Goal: Entertainment & Leisure: Consume media (video, audio)

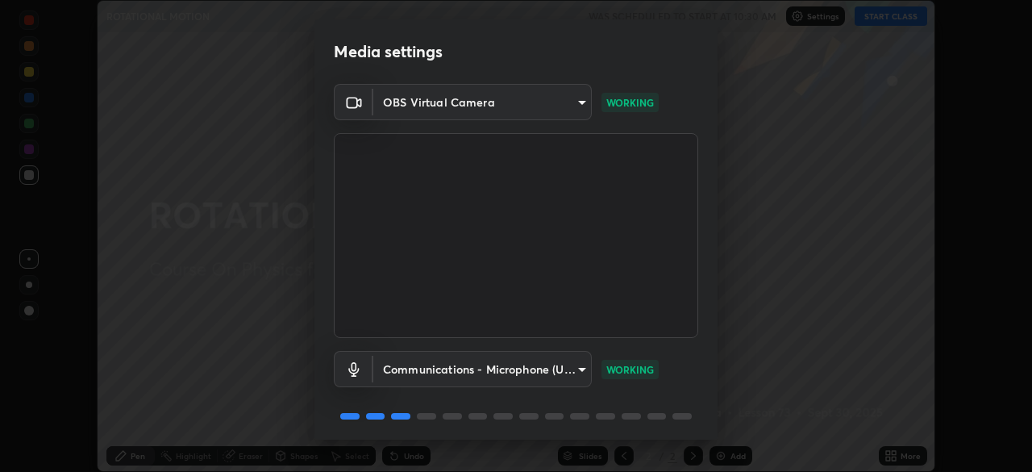
scroll to position [57, 0]
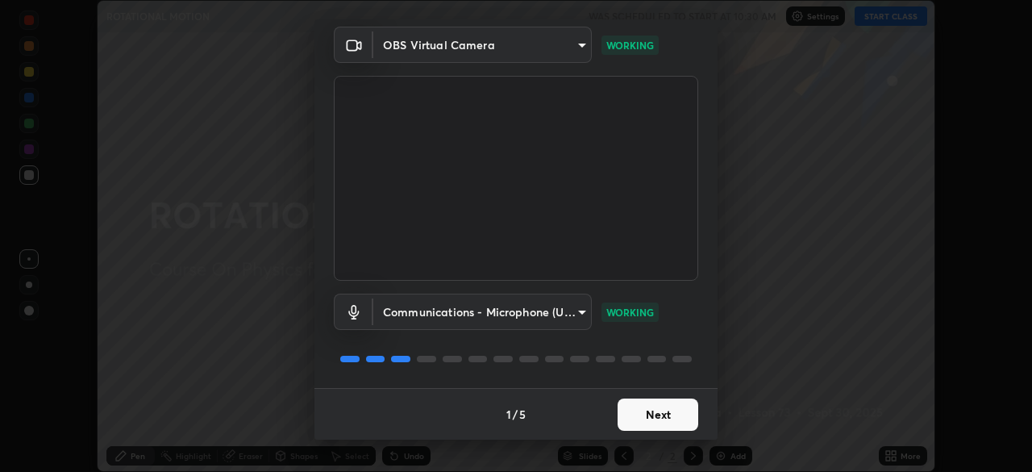
click at [652, 412] on button "Next" at bounding box center [658, 414] width 81 height 32
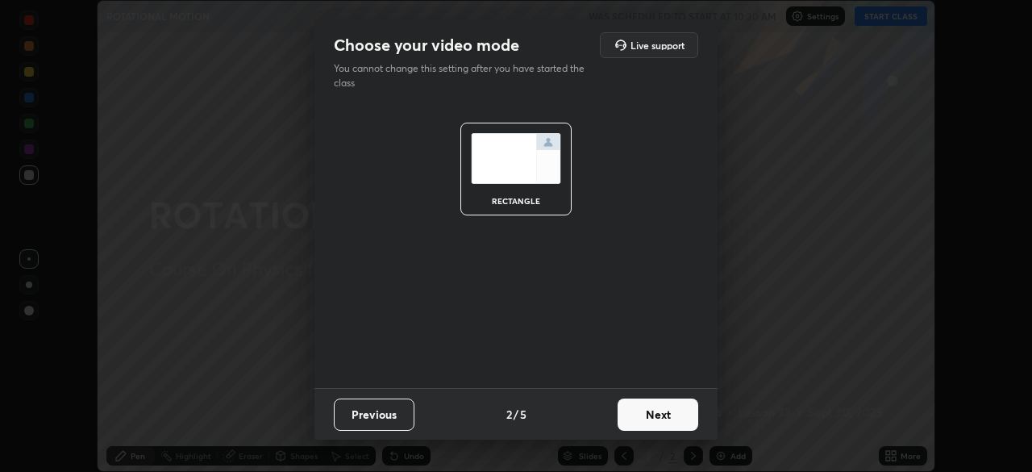
click at [652, 418] on button "Next" at bounding box center [658, 414] width 81 height 32
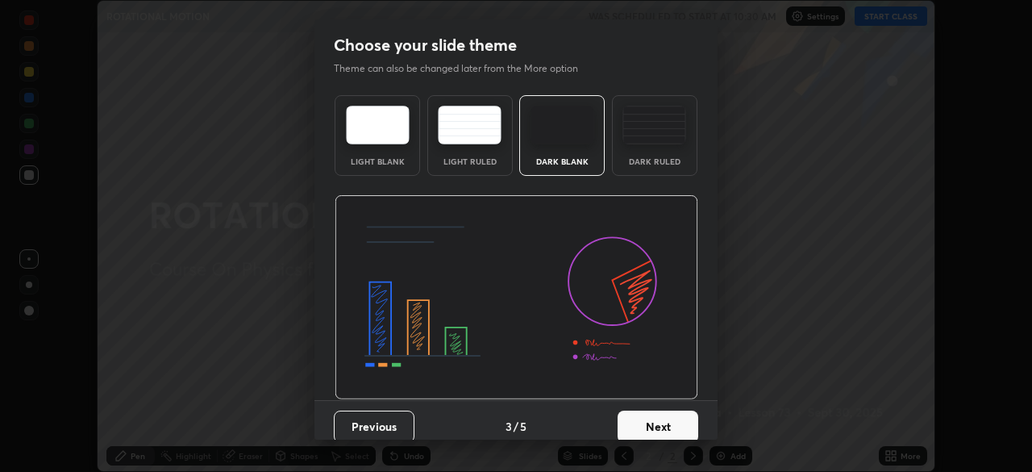
click at [650, 422] on button "Next" at bounding box center [658, 426] width 81 height 32
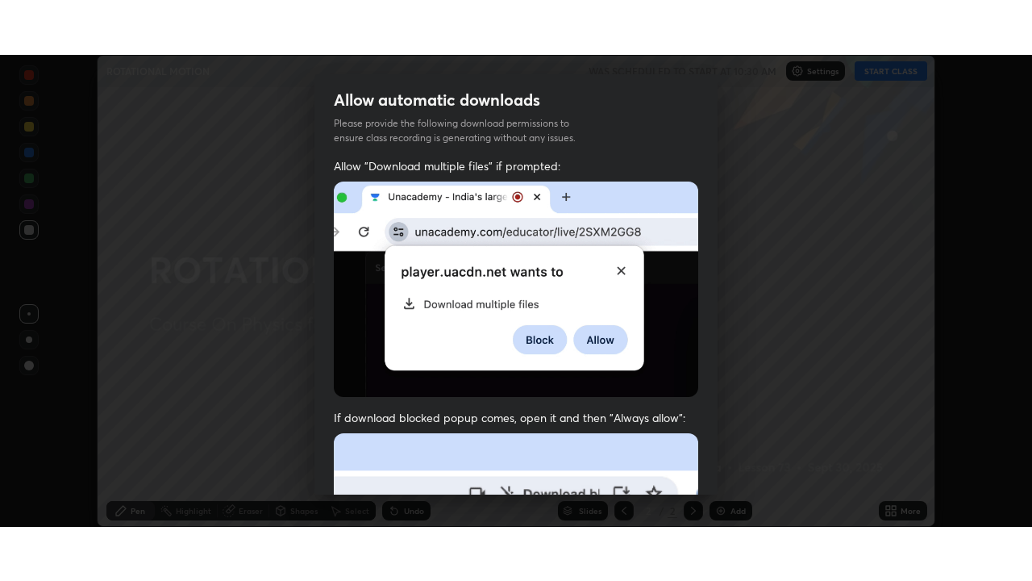
scroll to position [386, 0]
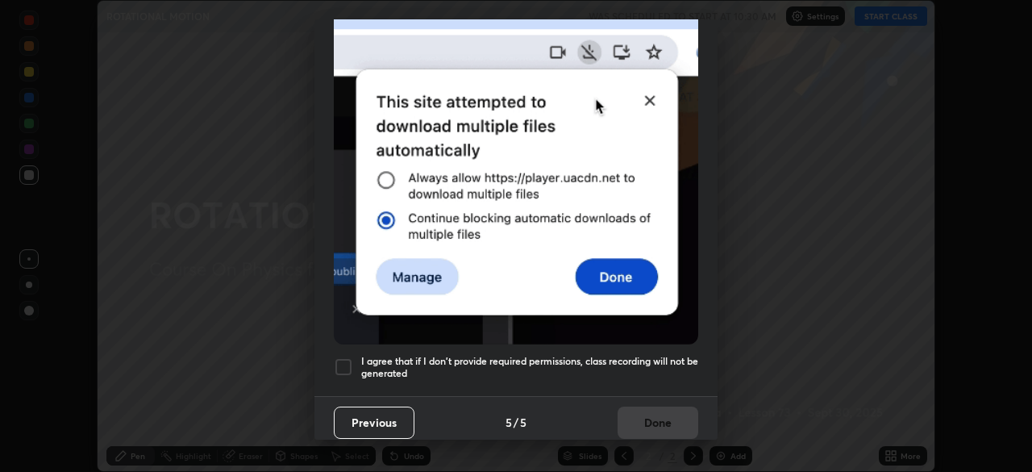
click at [346, 363] on div at bounding box center [343, 366] width 19 height 19
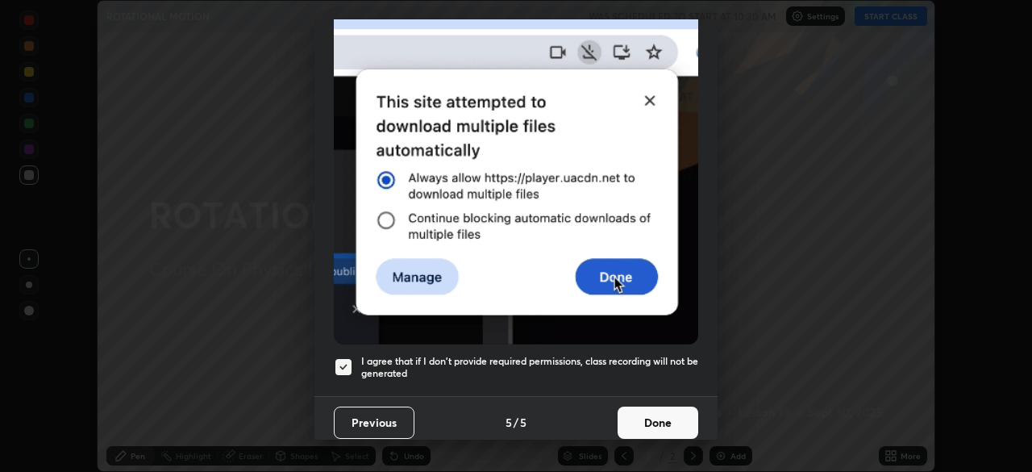
click at [657, 419] on button "Done" at bounding box center [658, 422] width 81 height 32
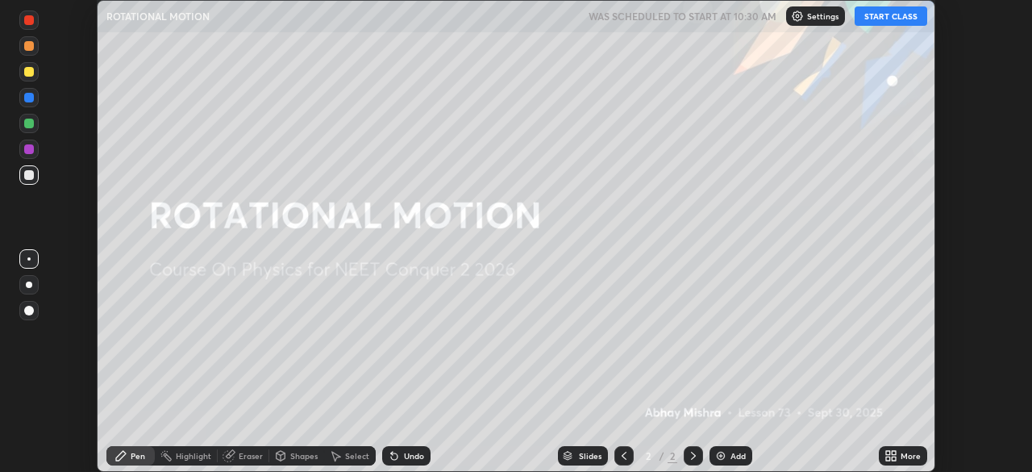
click at [881, 18] on button "START CLASS" at bounding box center [891, 15] width 73 height 19
click at [893, 452] on icon at bounding box center [894, 453] width 4 height 4
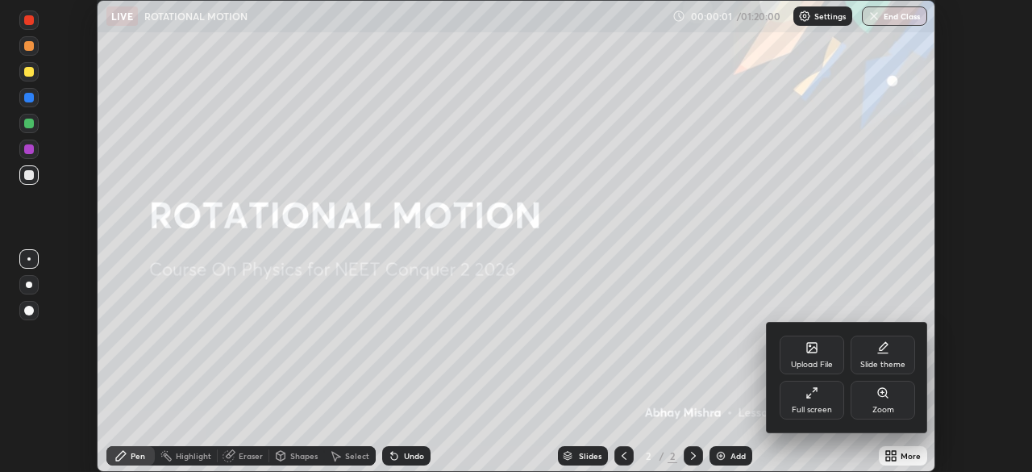
click at [818, 406] on div "Full screen" at bounding box center [812, 410] width 40 height 8
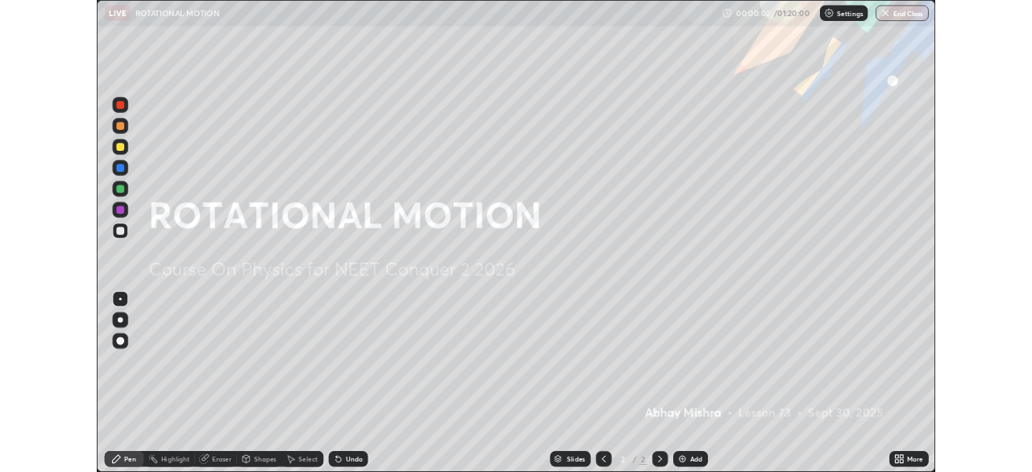
scroll to position [581, 1032]
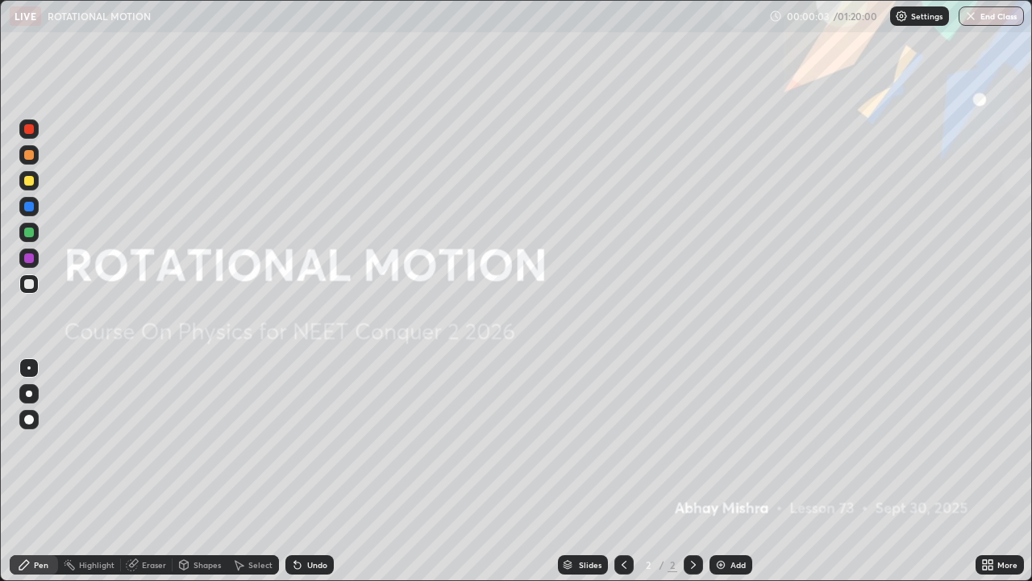
click at [735, 471] on div "Add" at bounding box center [738, 564] width 15 height 8
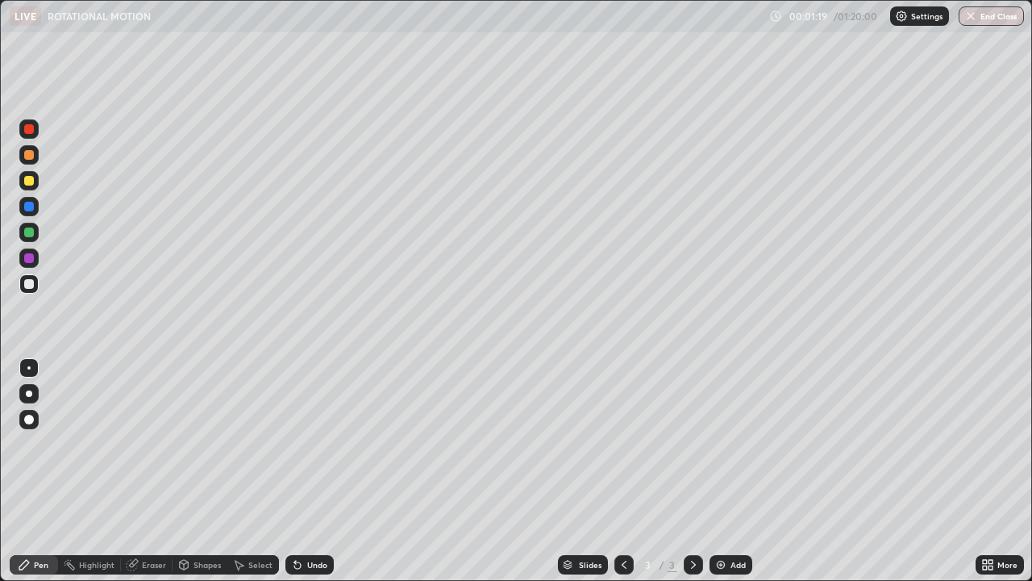
click at [1013, 471] on div "More" at bounding box center [1008, 564] width 20 height 8
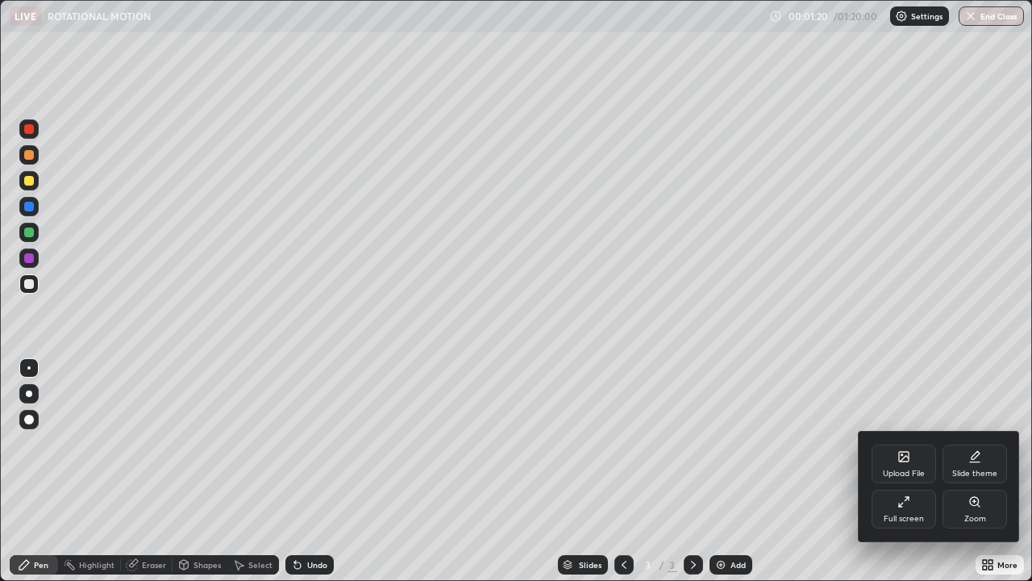
click at [918, 471] on div "Full screen" at bounding box center [904, 508] width 65 height 39
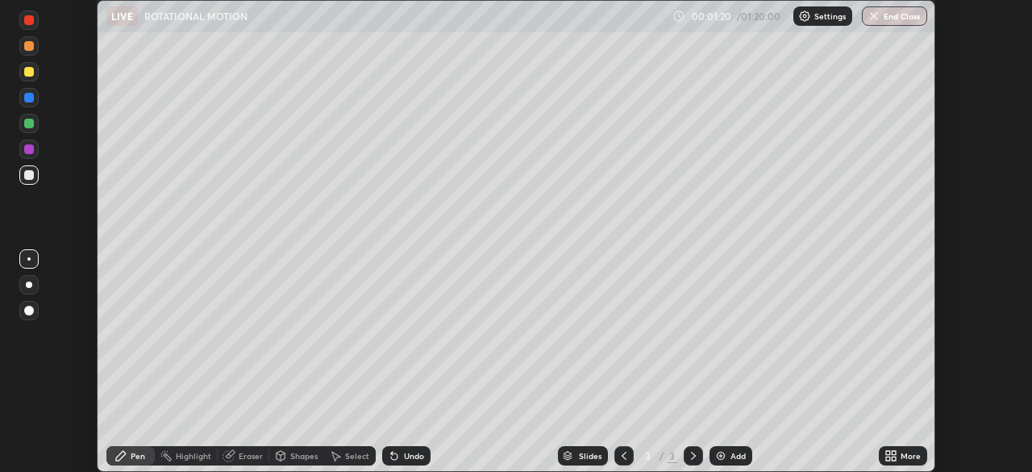
scroll to position [80168, 79607]
